Goal: Information Seeking & Learning: Learn about a topic

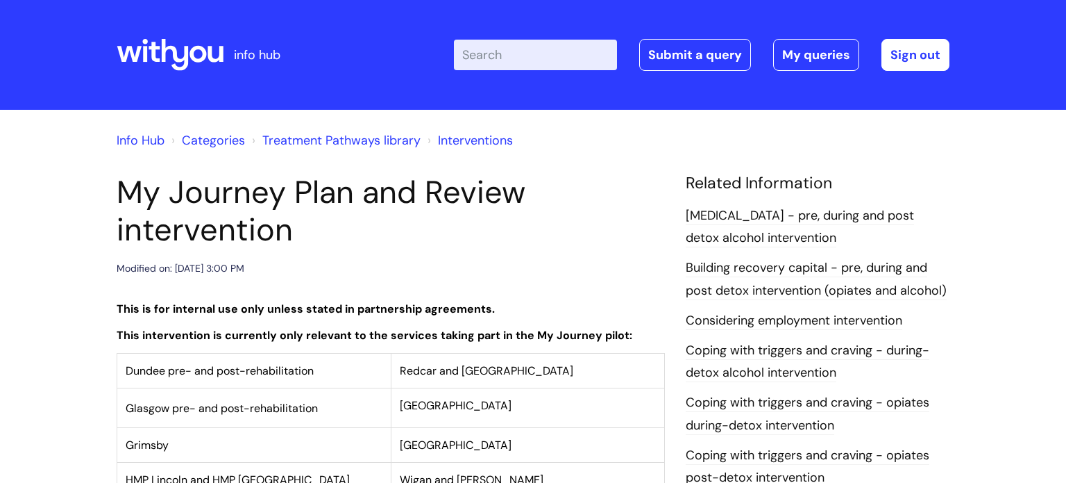
click at [510, 54] on input "Enter your search term here..." at bounding box center [535, 55] width 163 height 31
click at [510, 51] on input "Enter your search term here..." at bounding box center [535, 55] width 163 height 31
type input "segment"
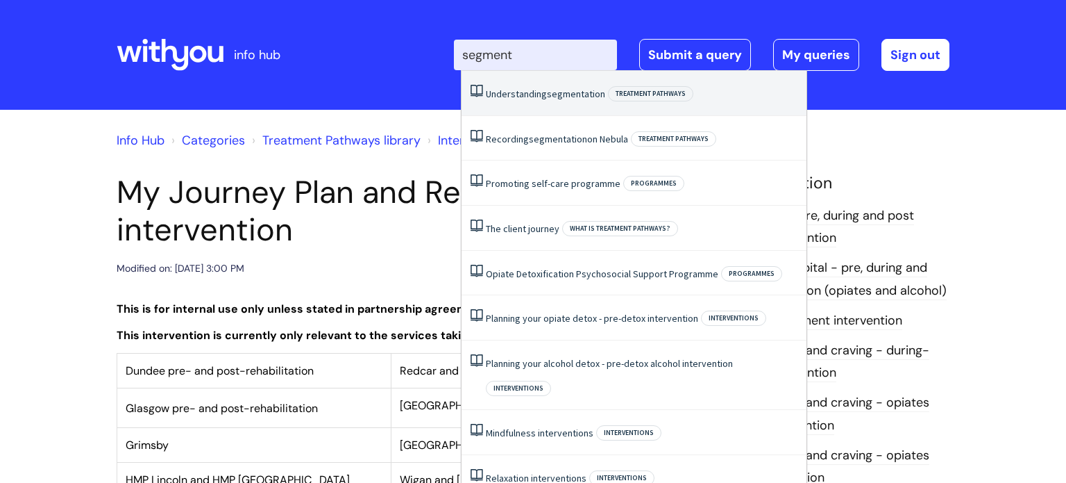
click at [528, 99] on link "Understanding segmentation" at bounding box center [545, 93] width 119 height 12
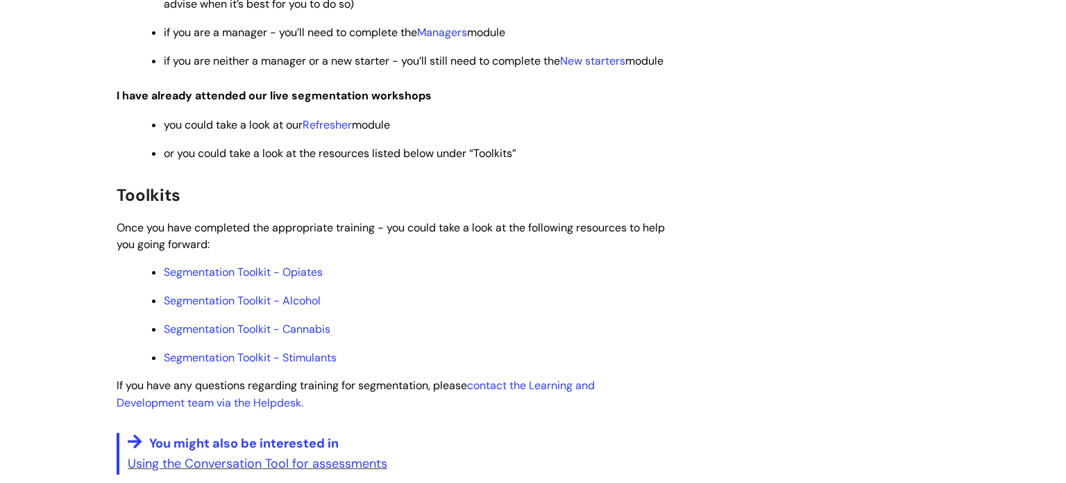
scroll to position [825, 0]
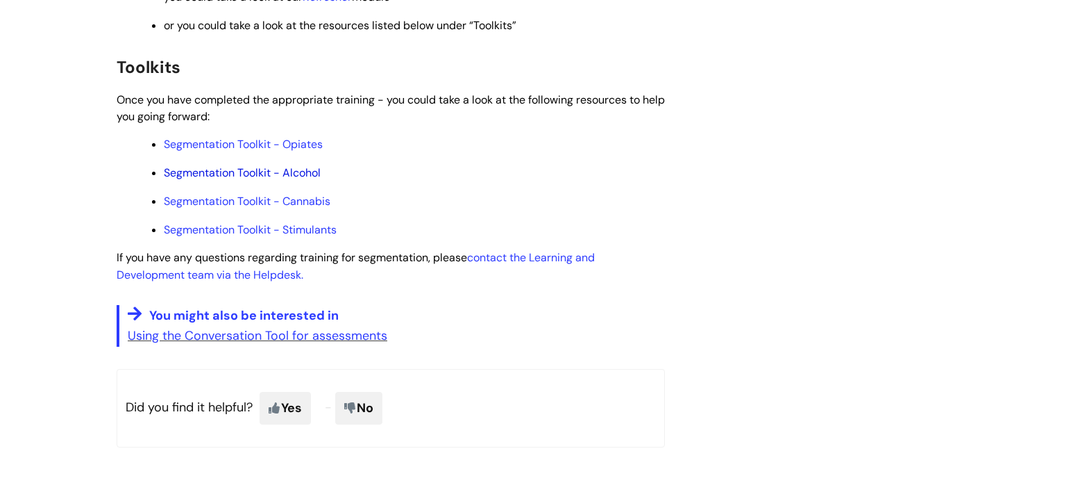
click at [274, 180] on link "Segmentation Toolkit - Alcohol" at bounding box center [242, 172] width 157 height 15
